Goal: Task Accomplishment & Management: Manage account settings

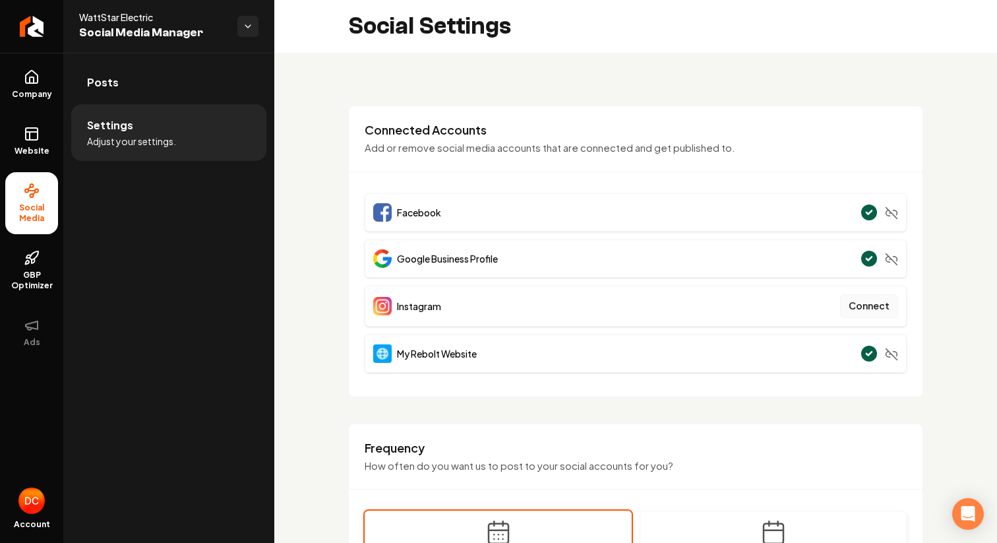
click at [858, 307] on button "Connect" at bounding box center [869, 306] width 58 height 24
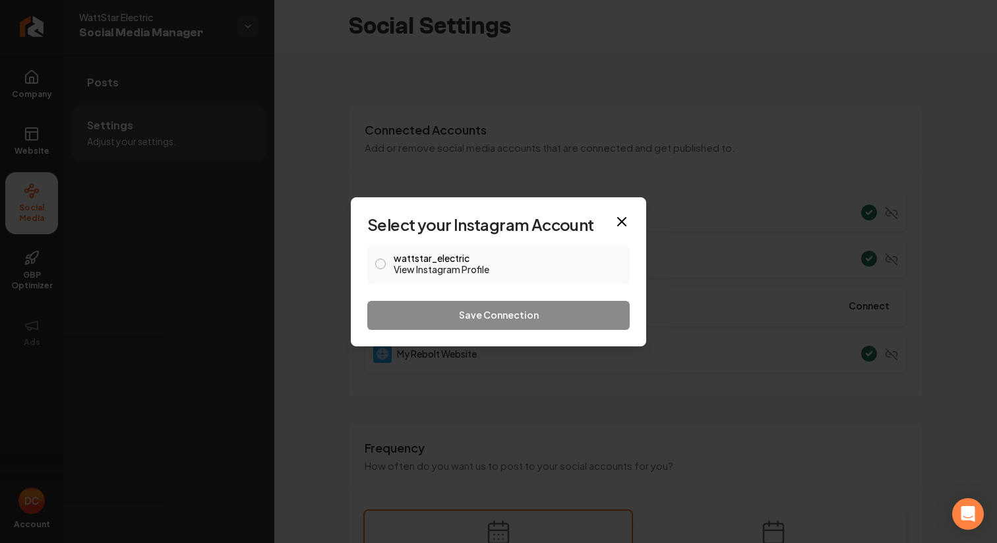
click at [380, 264] on button "wattstar_electric View Instagram Profile" at bounding box center [380, 263] width 11 height 11
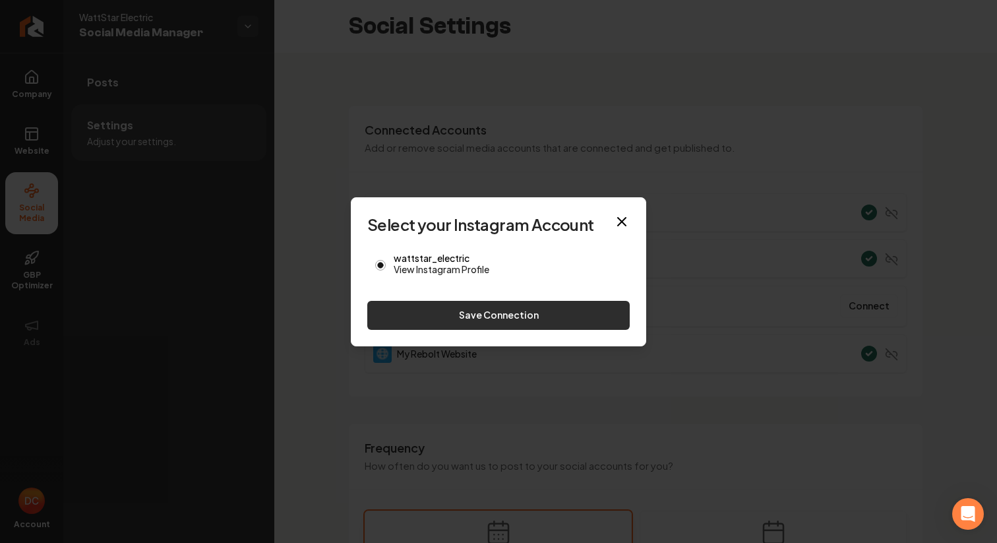
click at [461, 310] on button "Save Connection" at bounding box center [498, 315] width 262 height 29
